Goal: Information Seeking & Learning: Learn about a topic

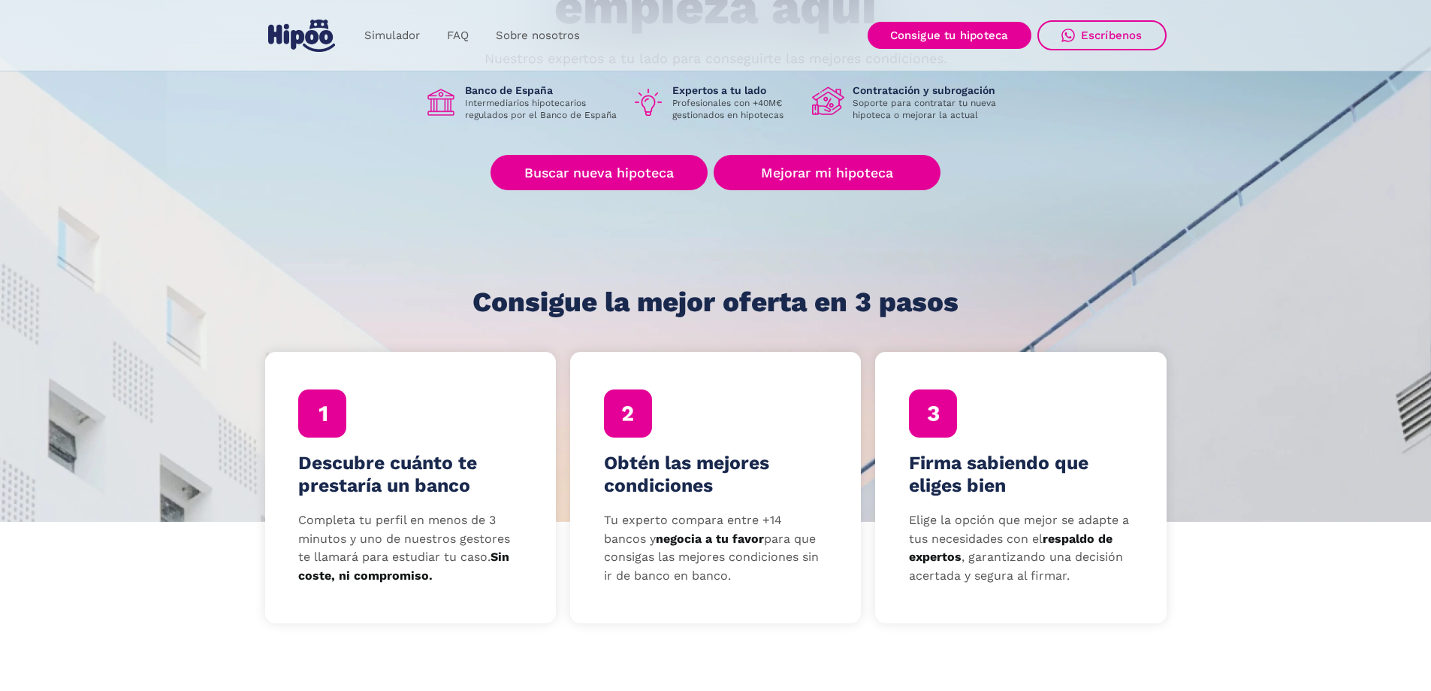
scroll to position [225, 0]
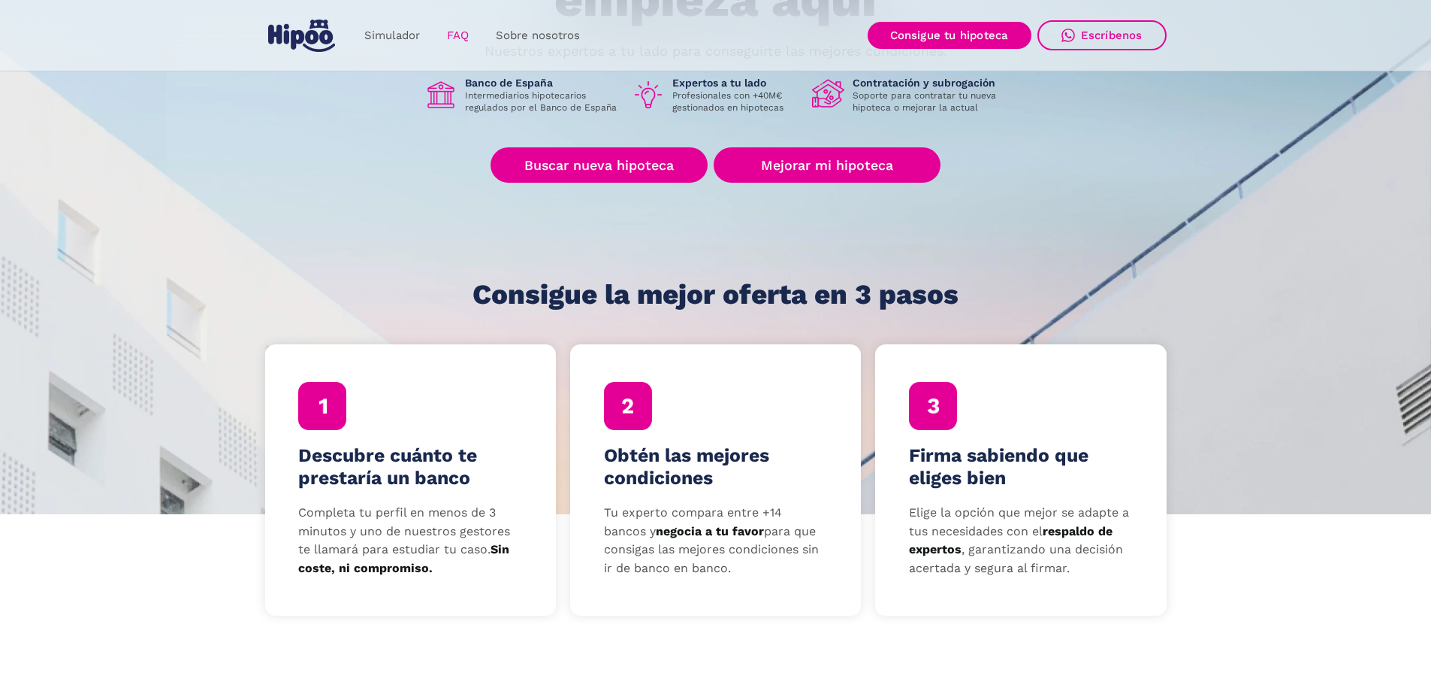
click at [458, 35] on link "FAQ" at bounding box center [458, 35] width 49 height 29
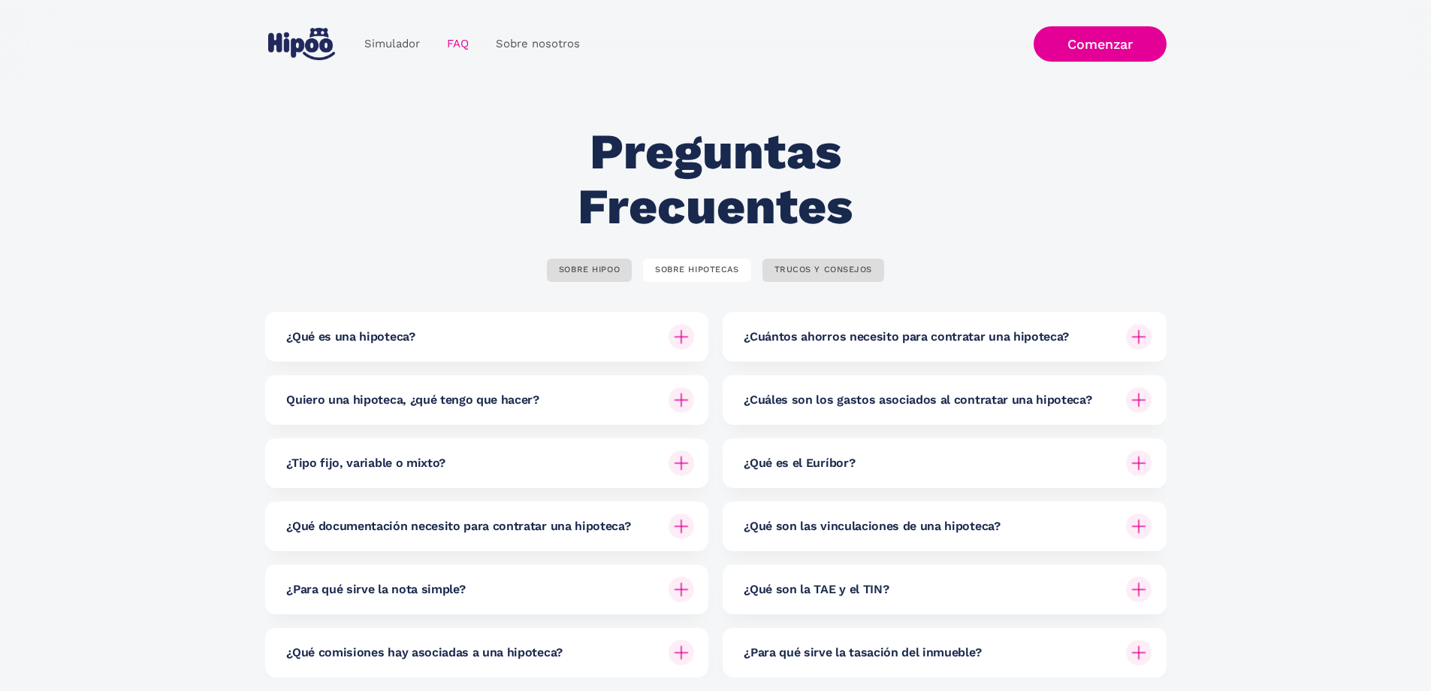
click at [288, 46] on img "home" at bounding box center [301, 44] width 67 height 32
